Goal: Task Accomplishment & Management: Manage account settings

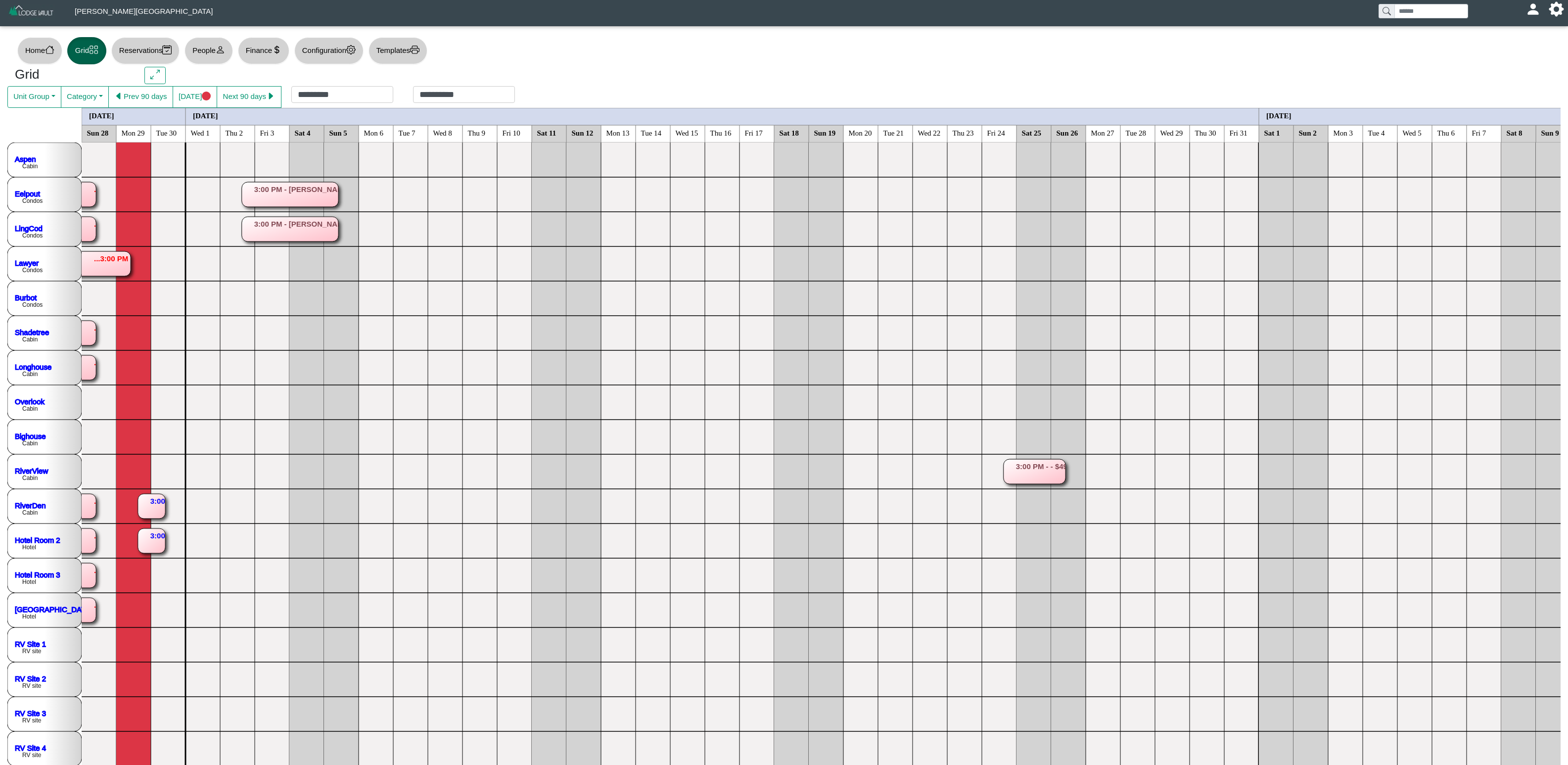
click at [154, 505] on rect at bounding box center [152, 506] width 27 height 25
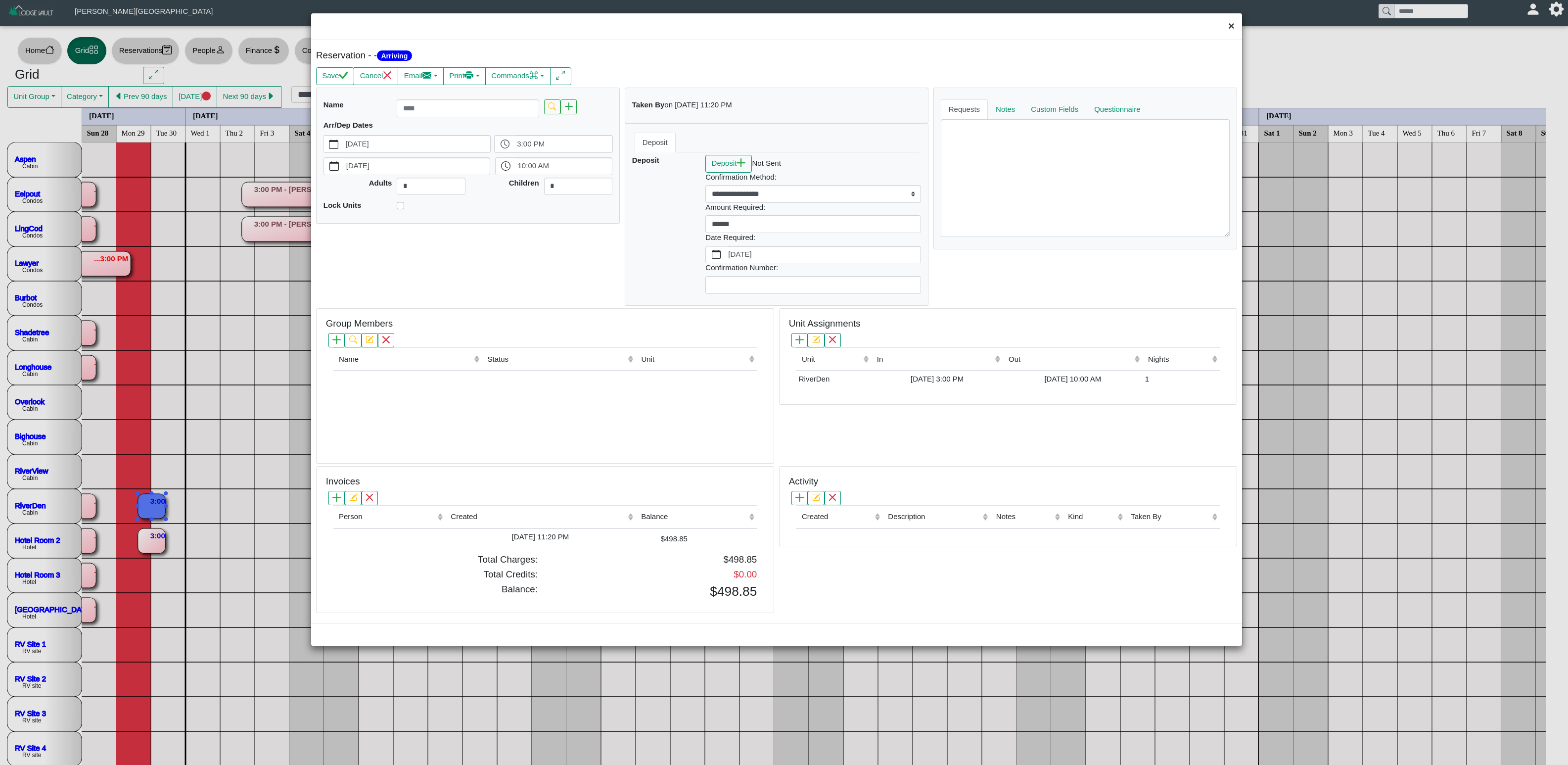
click at [1232, 24] on button "×" at bounding box center [1231, 26] width 21 height 26
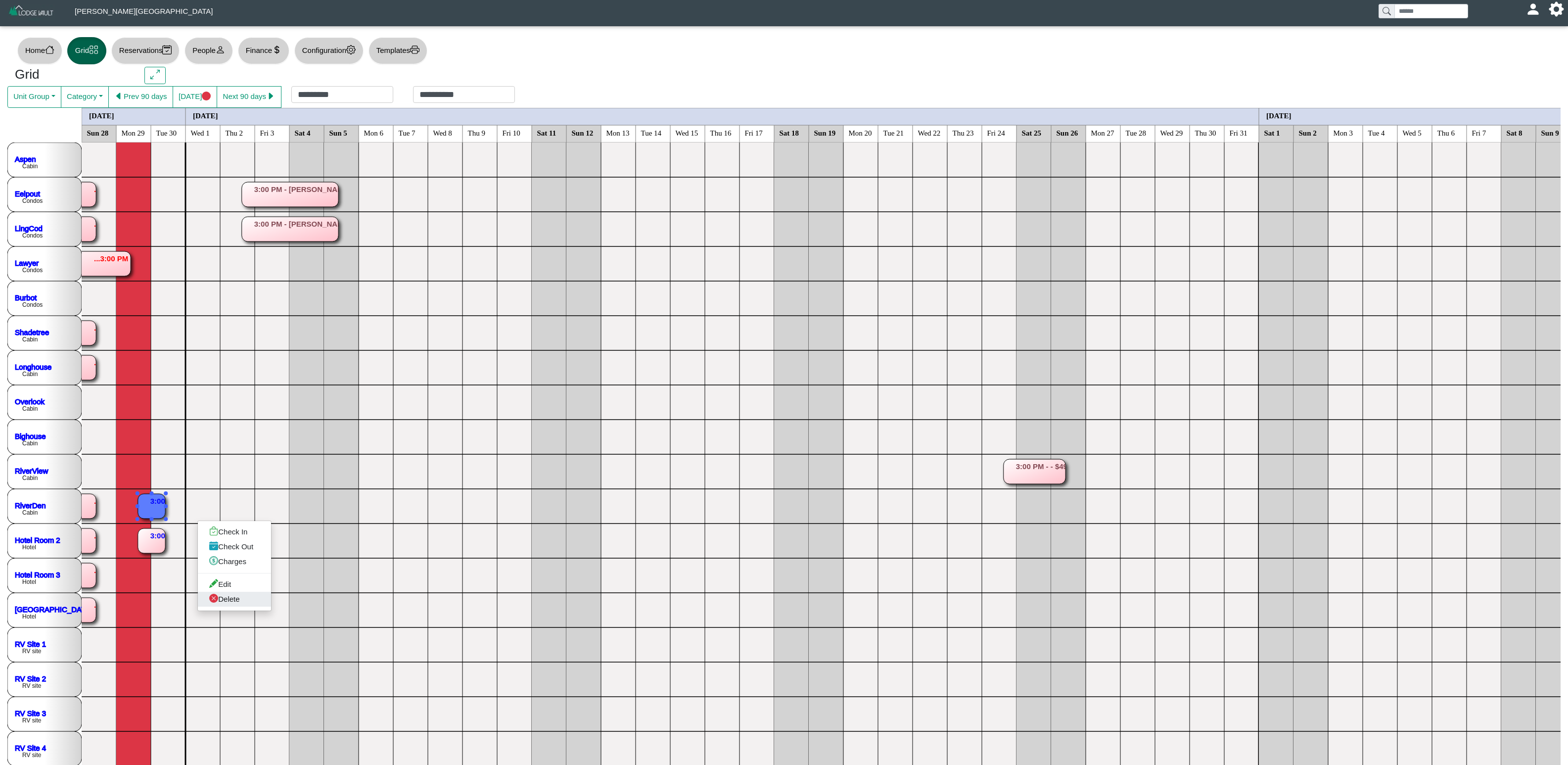
click at [231, 596] on link "Delete" at bounding box center [234, 599] width 73 height 15
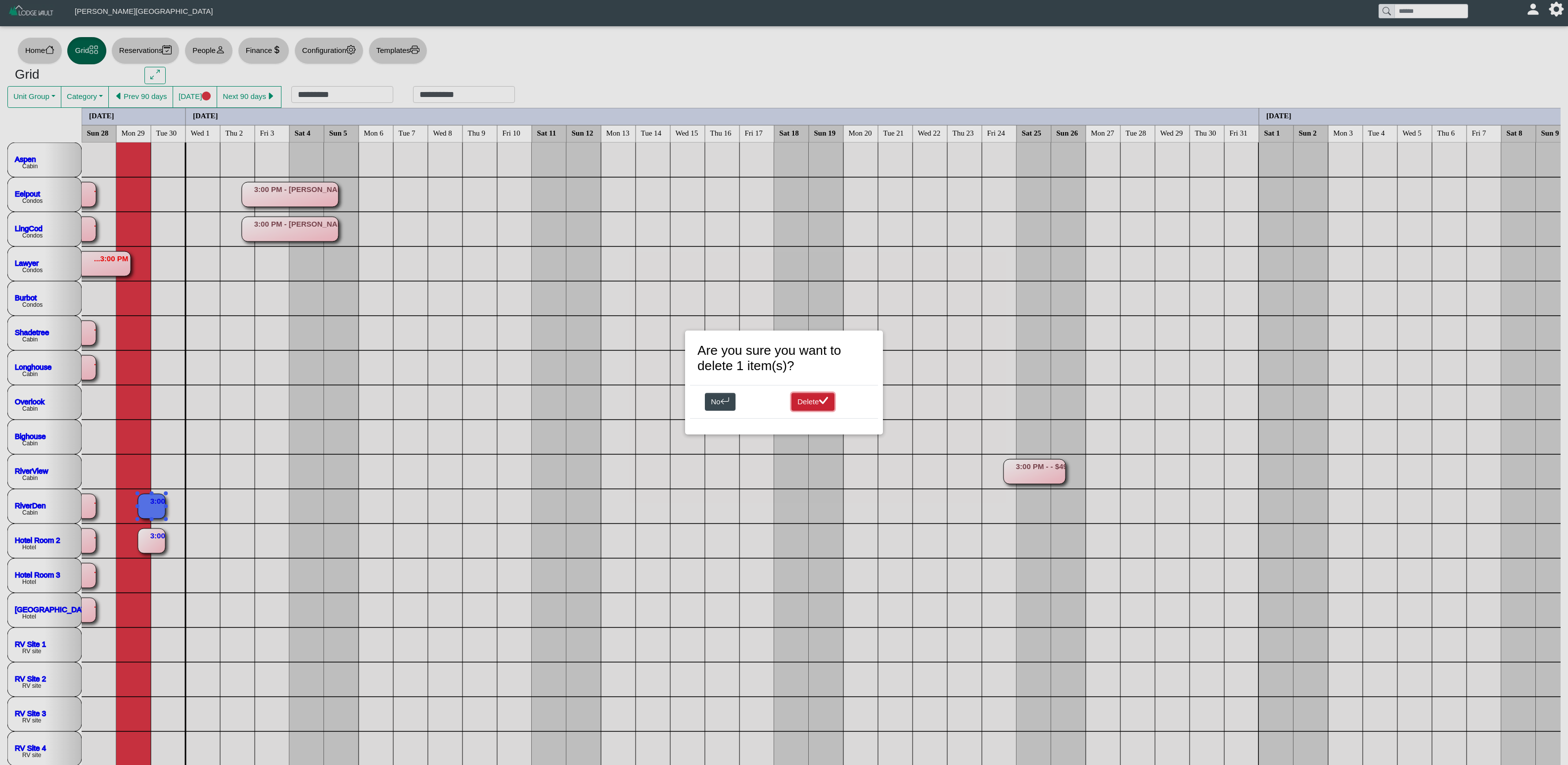
click at [823, 400] on icon "check lg" at bounding box center [823, 401] width 9 height 9
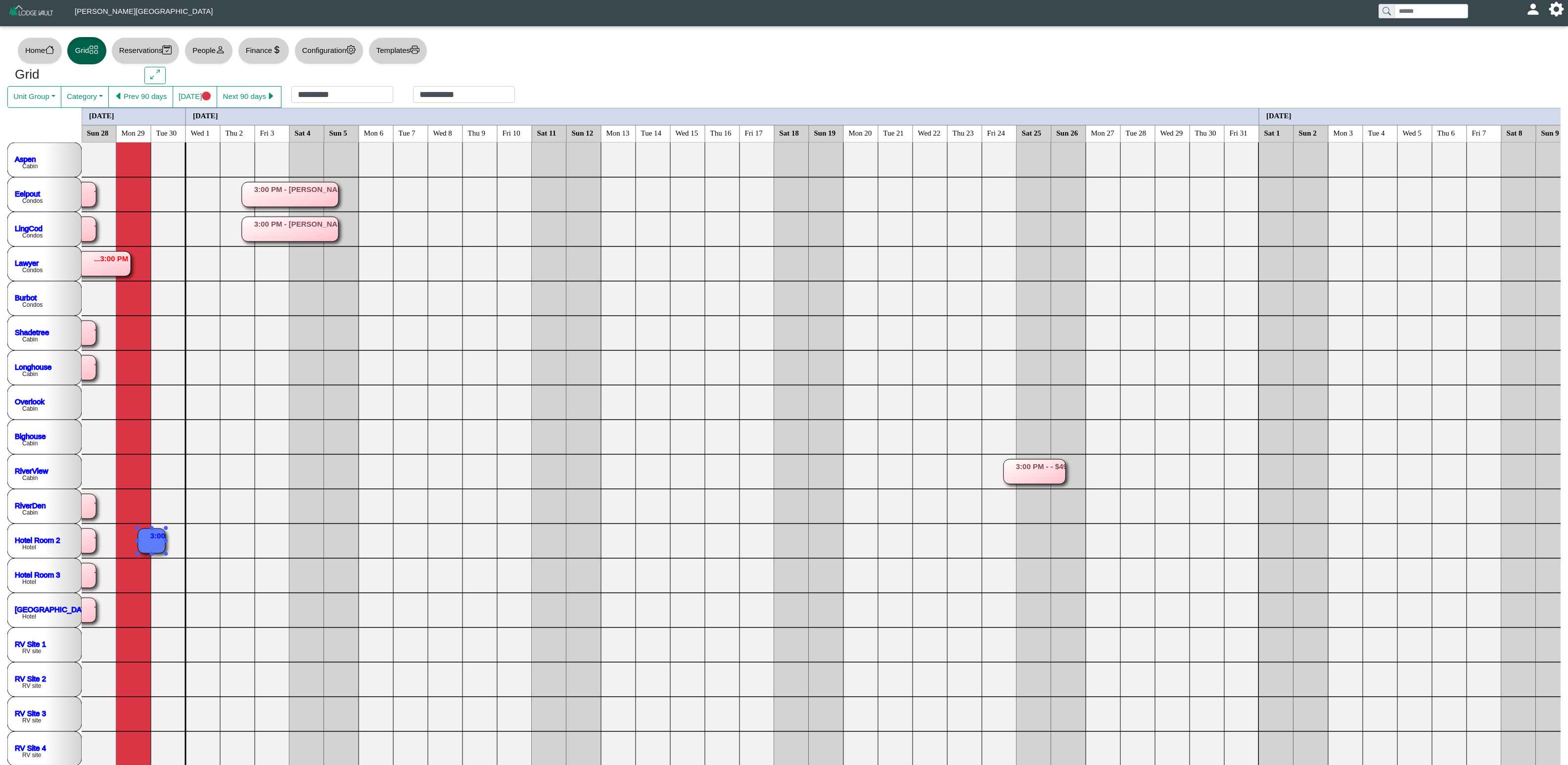
click at [154, 534] on rect at bounding box center [152, 541] width 27 height 25
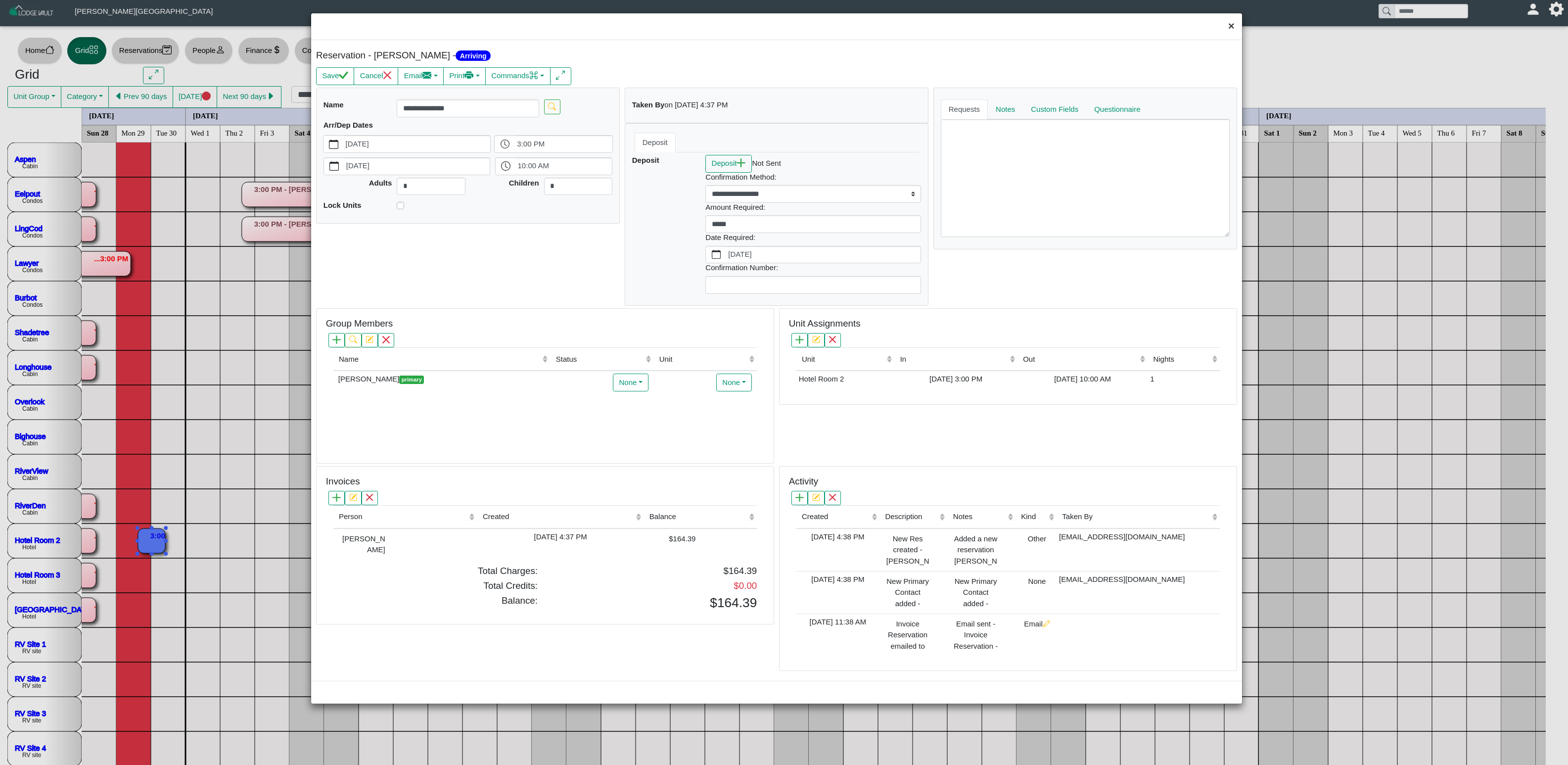
click at [1225, 27] on button "×" at bounding box center [1231, 26] width 21 height 26
